Goal: Task Accomplishment & Management: Manage account settings

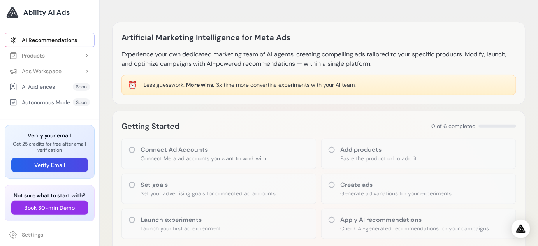
click at [69, 12] on span "Ability AI Ads" at bounding box center [46, 12] width 46 height 11
click at [34, 237] on link "Settings" at bounding box center [50, 235] width 90 height 14
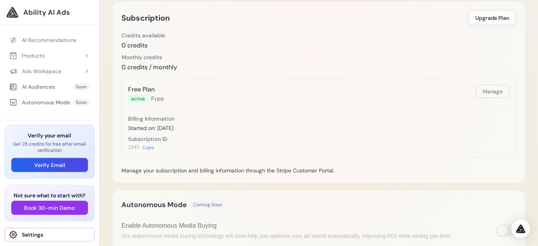
scroll to position [301, 0]
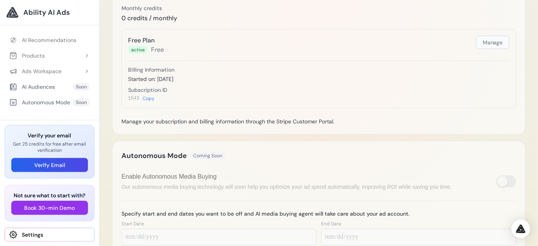
click at [476, 49] on button "Manage" at bounding box center [492, 42] width 33 height 13
